Goal: Find specific page/section: Find specific page/section

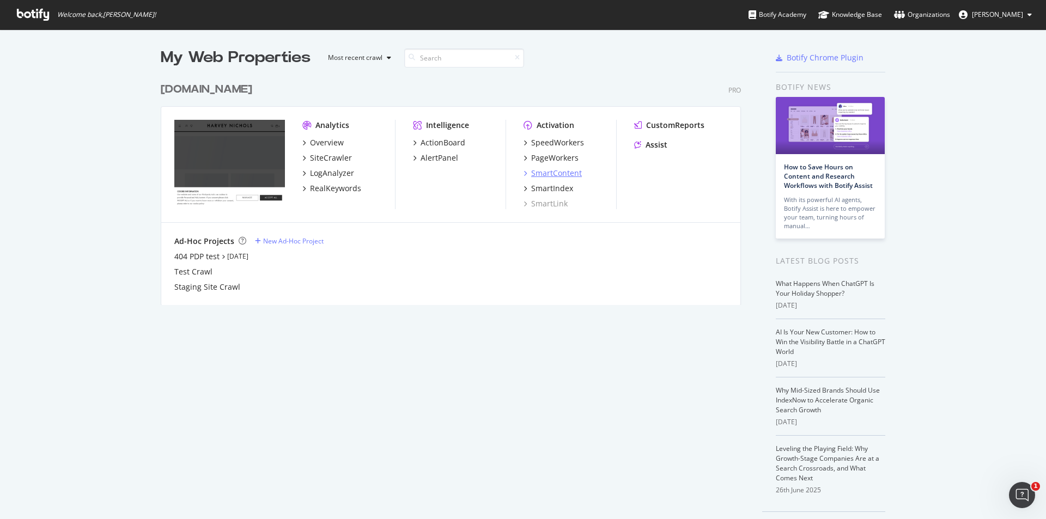
click at [558, 175] on div "SmartContent" at bounding box center [556, 173] width 51 height 11
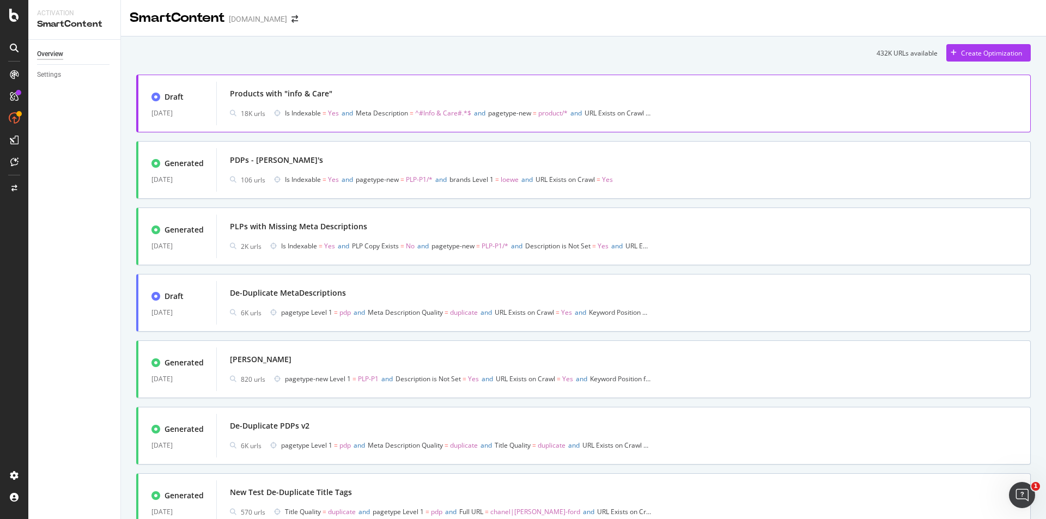
click at [365, 101] on div "Products with "info & Care"" at bounding box center [623, 93] width 787 height 15
